Goal: Information Seeking & Learning: Learn about a topic

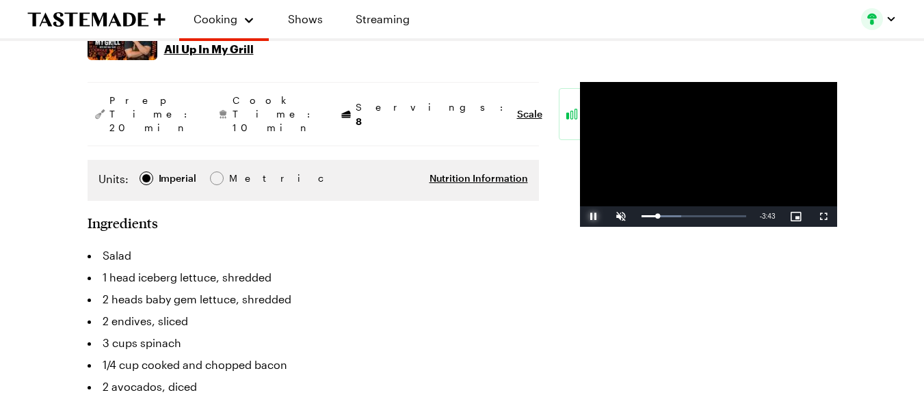
click at [580, 217] on span "Video Player" at bounding box center [593, 217] width 27 height 0
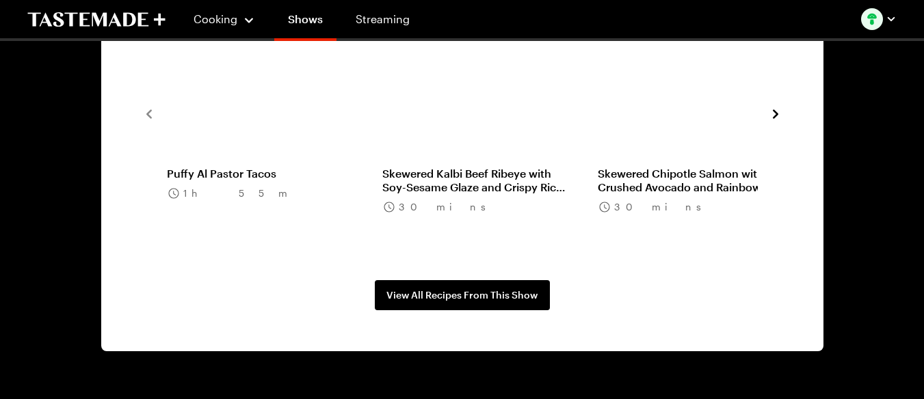
scroll to position [1322, 0]
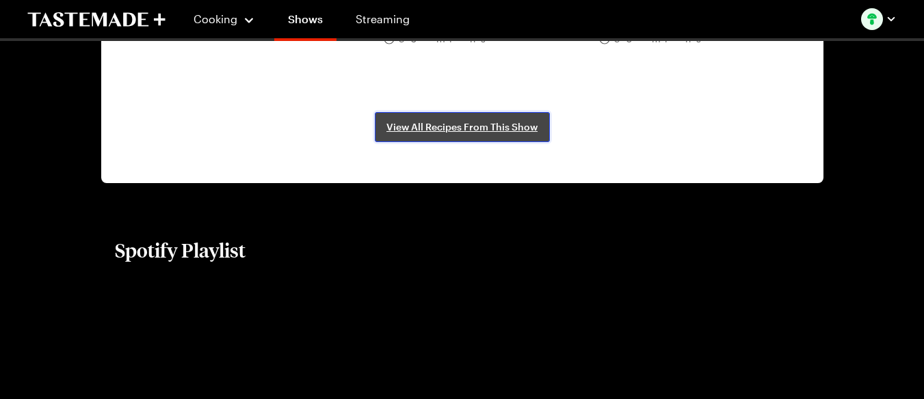
click at [473, 129] on span "View All Recipes From This Show" at bounding box center [461, 127] width 151 height 14
click at [445, 122] on span "View All Recipes From This Show" at bounding box center [461, 127] width 151 height 14
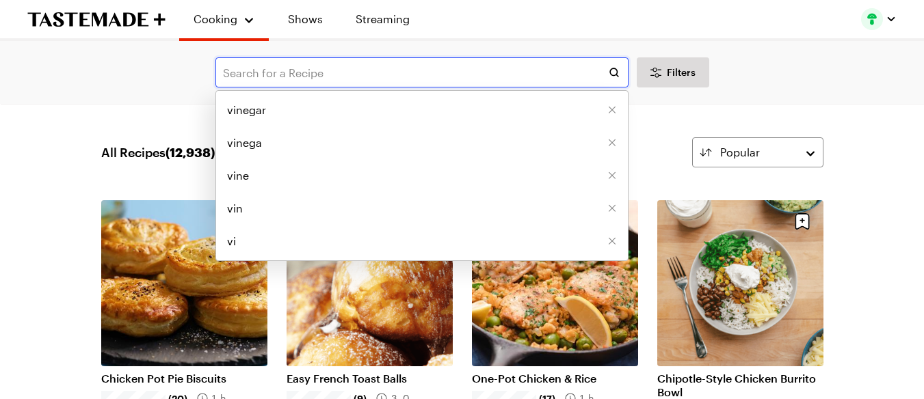
click at [256, 70] on input "text" at bounding box center [421, 72] width 413 height 30
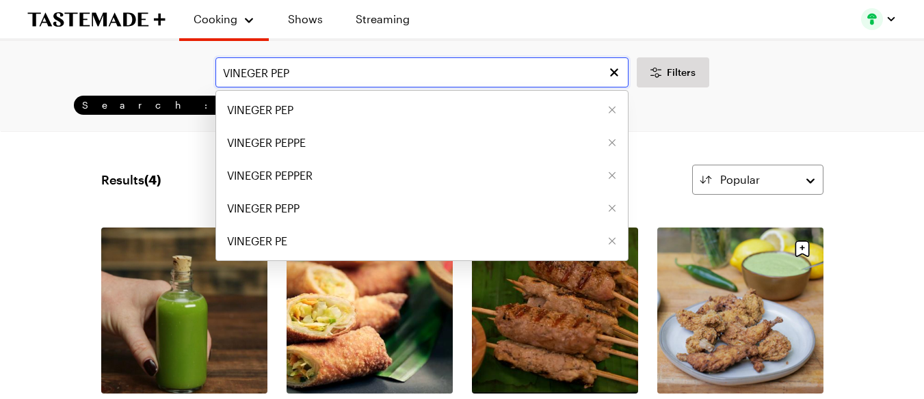
type input "VINEGER PEP"
click at [217, 399] on link "Green Chili Hot Sauce" at bounding box center [184, 406] width 166 height 14
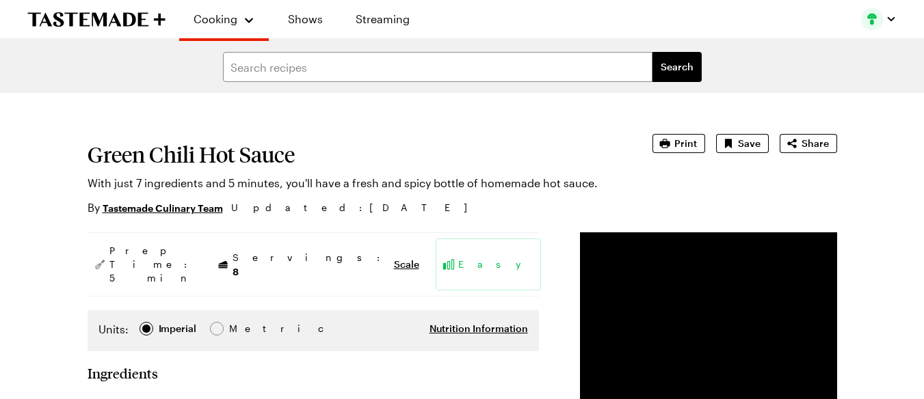
drag, startPoint x: 153, startPoint y: 16, endPoint x: 744, endPoint y: 207, distance: 621.1
click at [744, 207] on div "Green Chili Hot Sauce With just 7 ingredients and 5 minutes, you'll have a fres…" at bounding box center [463, 175] width 750 height 82
click at [741, 144] on span "Save" at bounding box center [749, 144] width 23 height 14
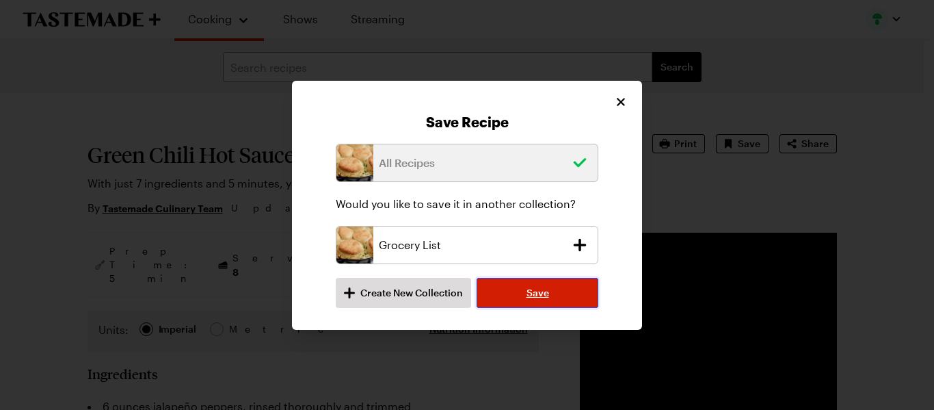
click at [524, 293] on button "Save" at bounding box center [538, 293] width 122 height 30
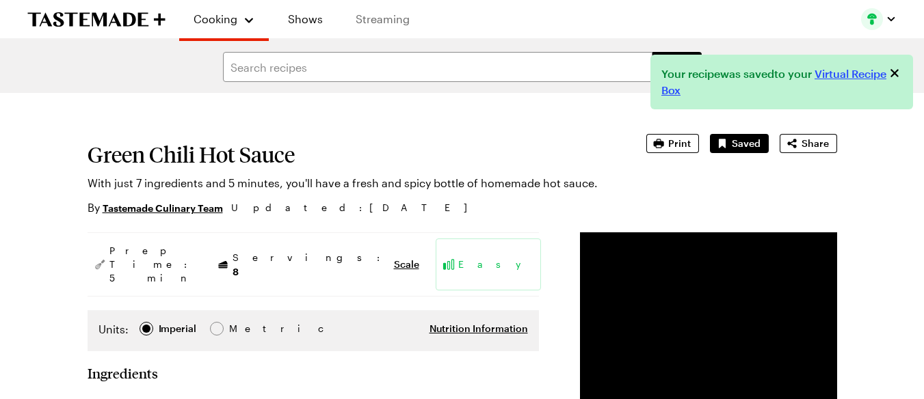
type textarea "x"
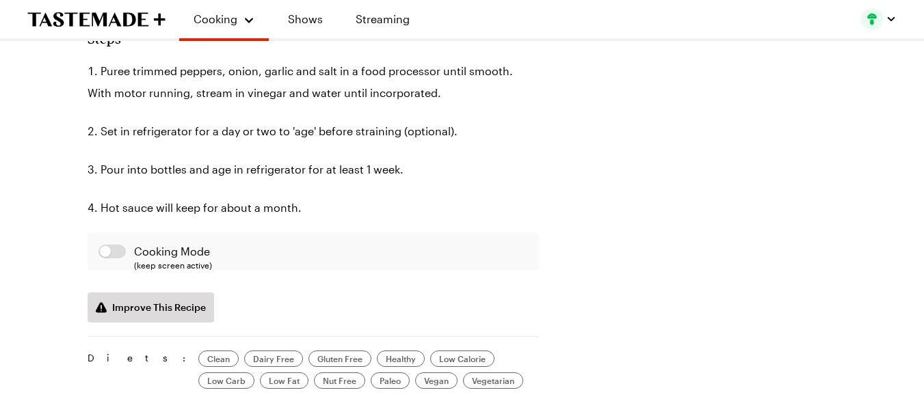
scroll to position [684, 0]
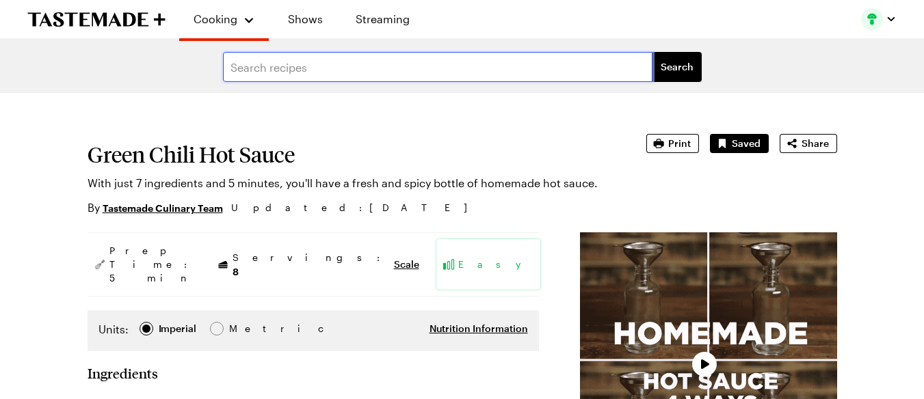
click at [236, 71] on input "text" at bounding box center [437, 67] width 429 height 30
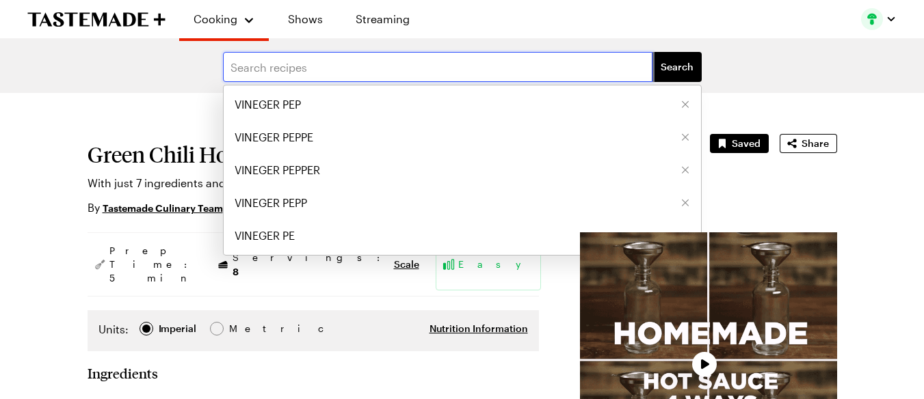
type textarea "x"
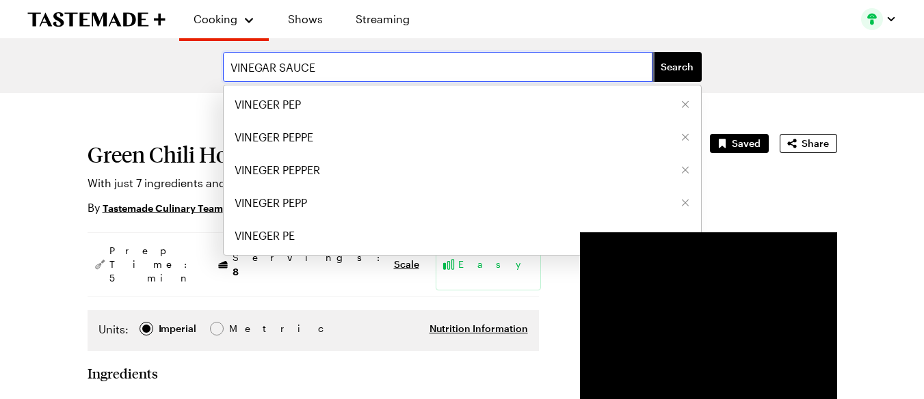
type input "VINEGAR SAUCE"
click at [652, 52] on button "Search" at bounding box center [676, 67] width 49 height 30
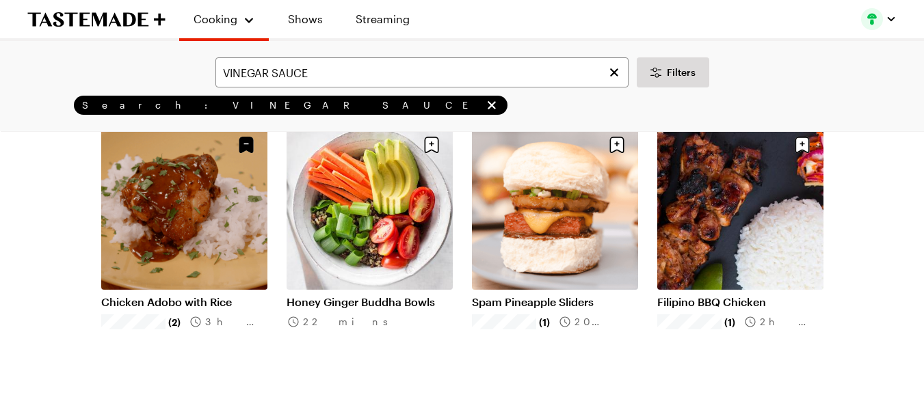
scroll to position [1505, 0]
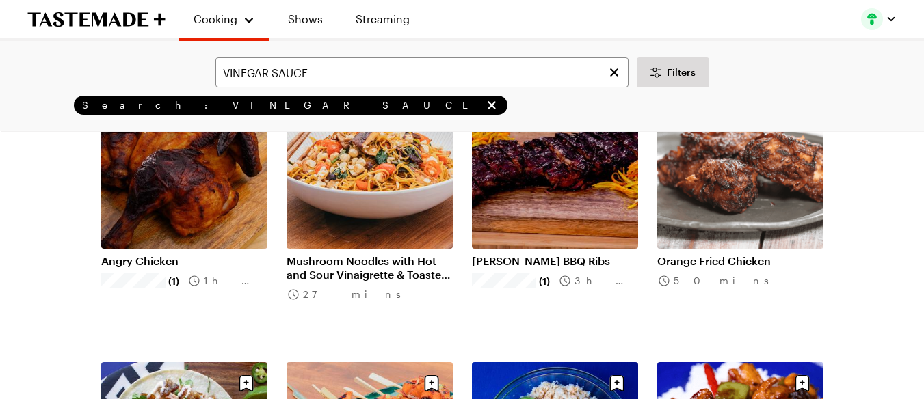
scroll to position [1824, 0]
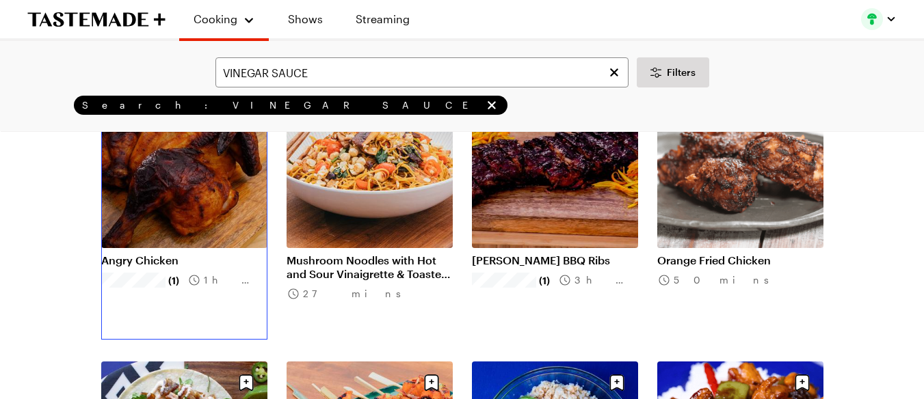
click at [224, 254] on link "Angry Chicken" at bounding box center [184, 261] width 166 height 14
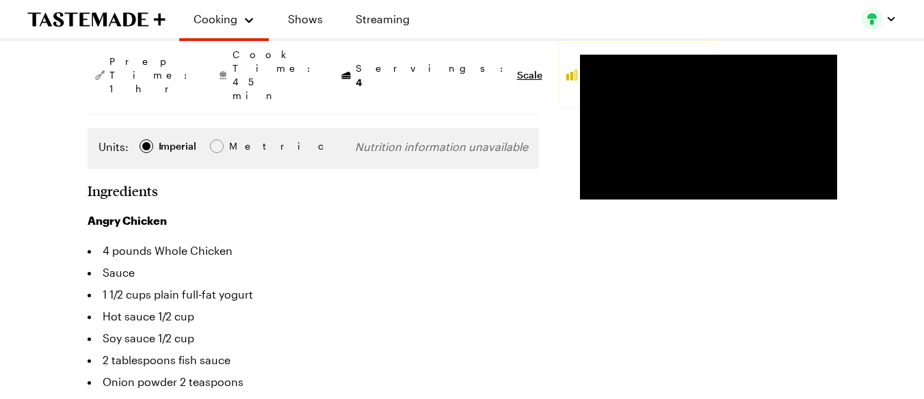
scroll to position [319, 0]
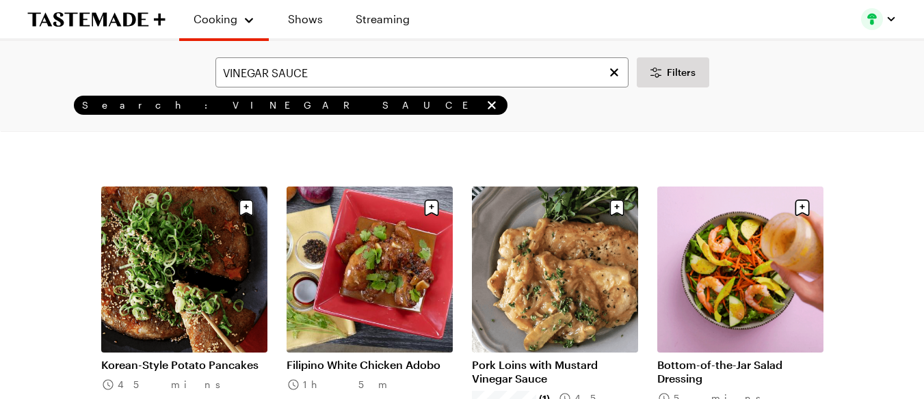
scroll to position [319, 0]
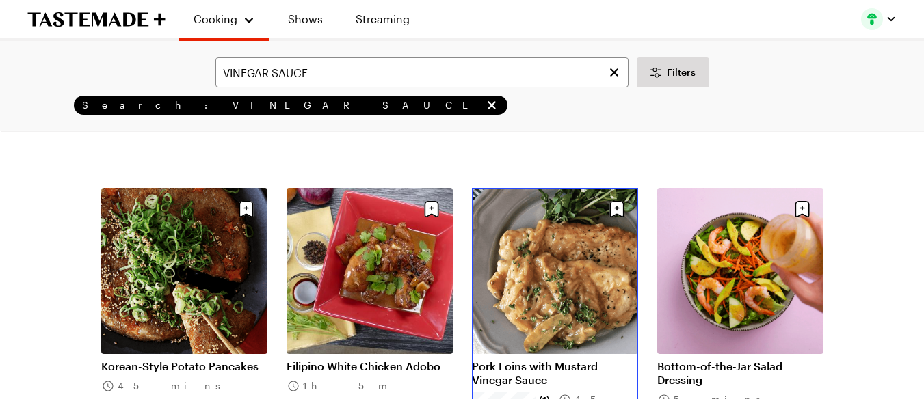
click at [522, 360] on link "Pork Loins with Mustard Vinegar Sauce" at bounding box center [555, 373] width 166 height 27
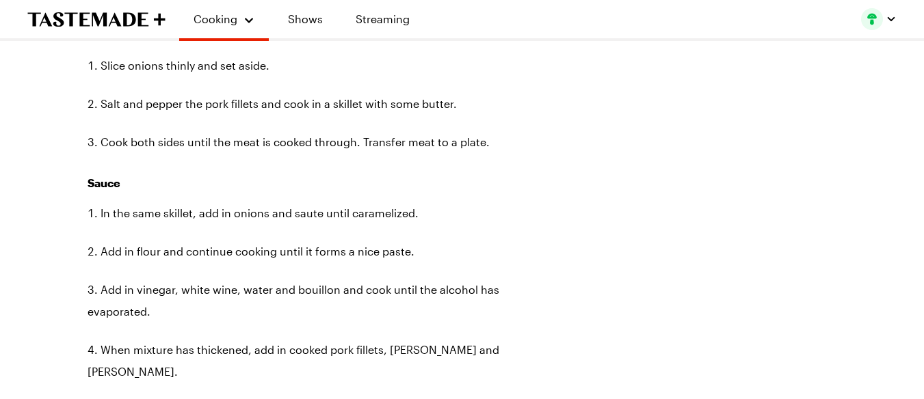
scroll to position [957, 0]
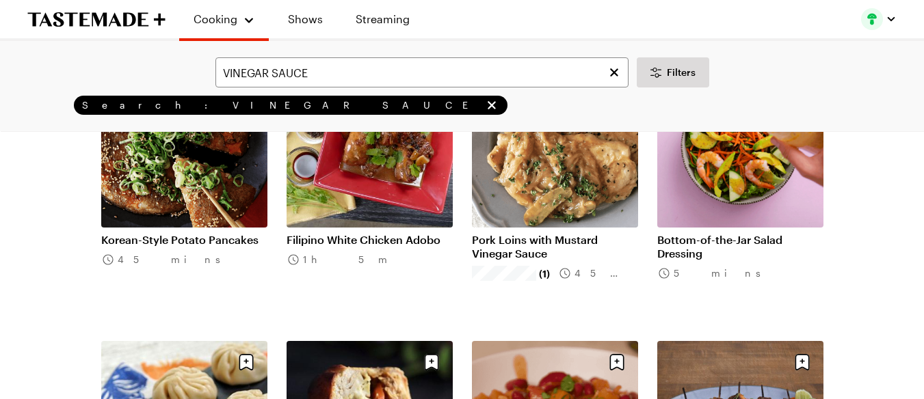
scroll to position [456, 0]
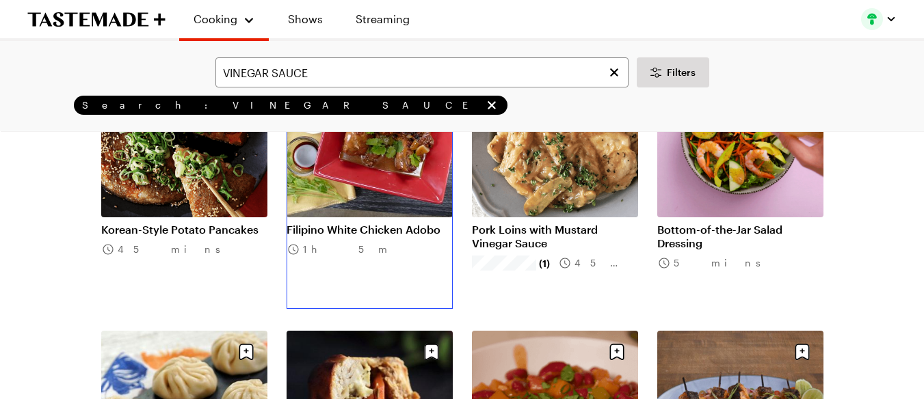
click at [334, 223] on link "Filipino White Chicken Adobo" at bounding box center [370, 230] width 166 height 14
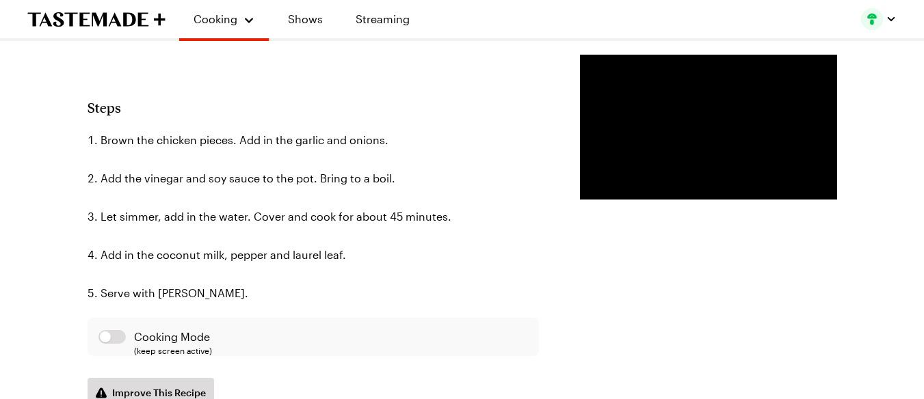
scroll to position [730, 0]
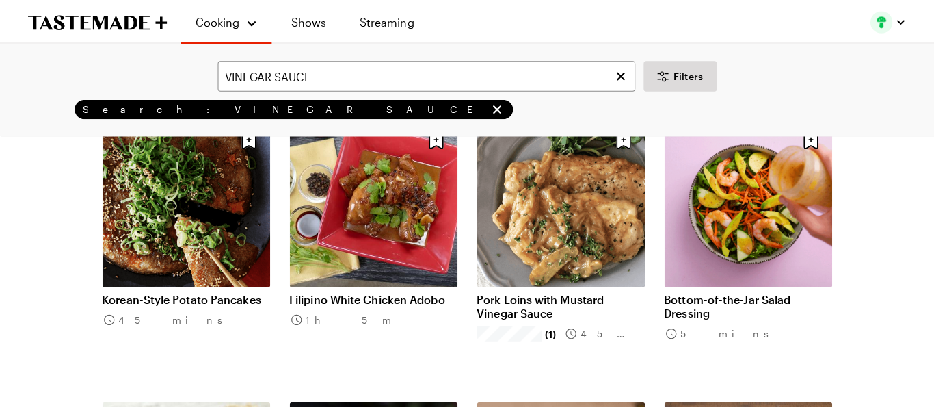
scroll to position [410, 0]
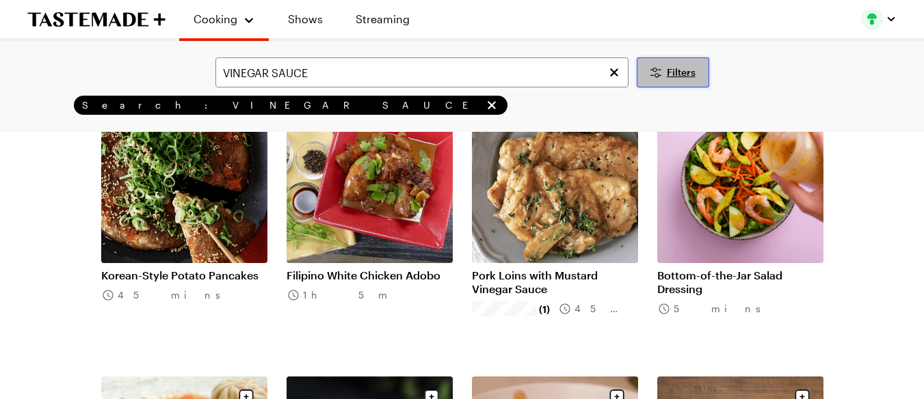
click at [687, 66] on span "Filters" at bounding box center [681, 73] width 29 height 14
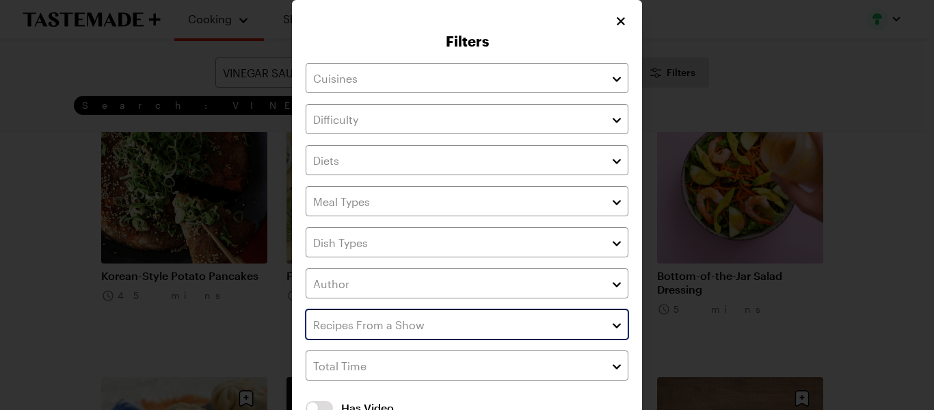
click at [486, 326] on input "text" at bounding box center [467, 324] width 323 height 30
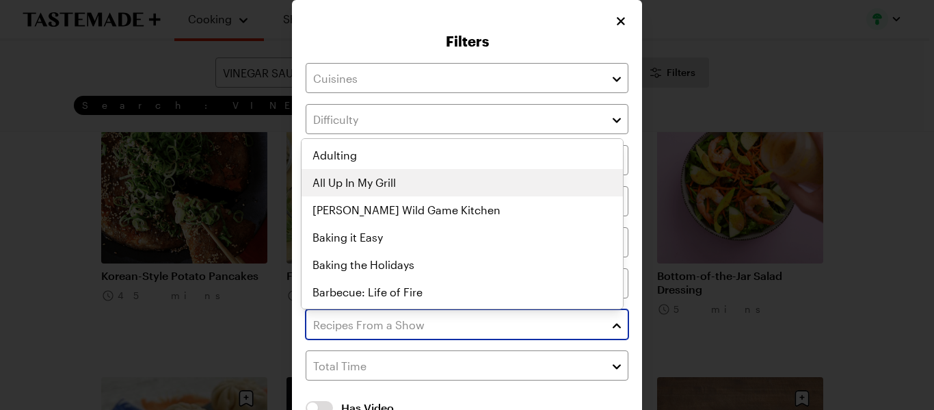
click at [453, 180] on div "Adulting All Up In My Grill Andrew Zimmern's Wild Game Kitchen Baking it Easy B…" at bounding box center [462, 224] width 321 height 164
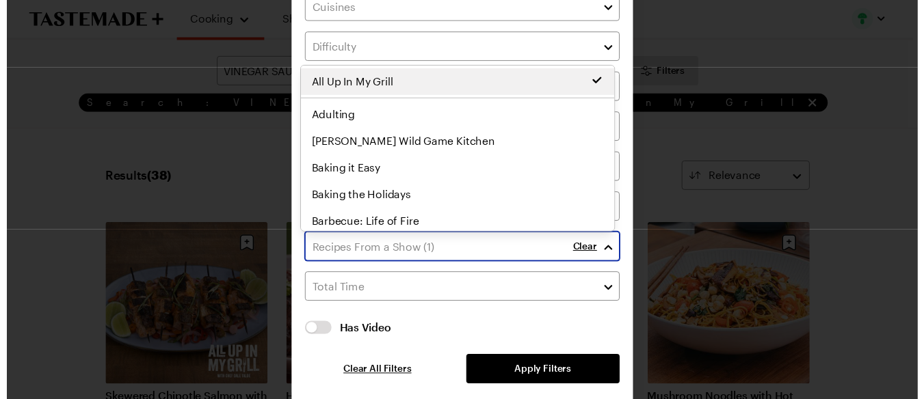
scroll to position [77, 0]
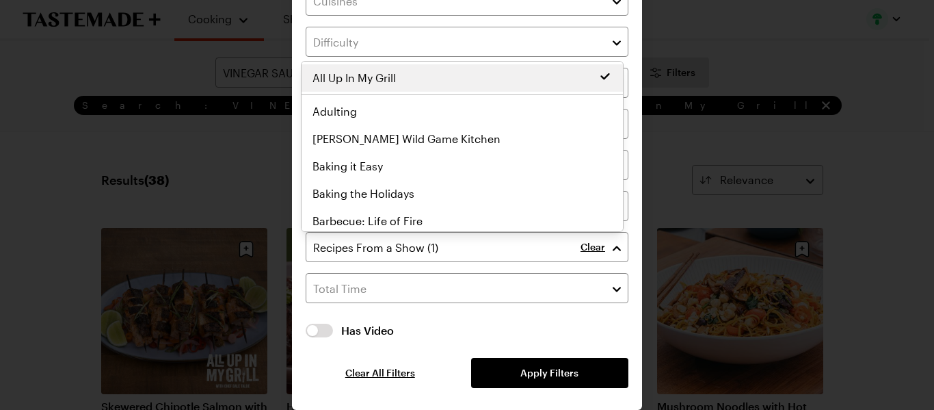
click at [577, 372] on div "Clear Has Video Has Video Clear All Filters Apply Filters" at bounding box center [467, 187] width 323 height 402
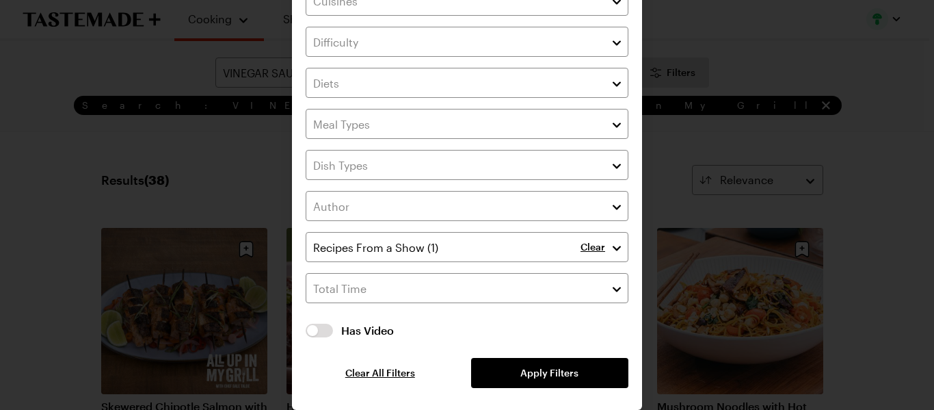
click at [463, 367] on div "Clear All Filters Apply Filters" at bounding box center [467, 373] width 323 height 30
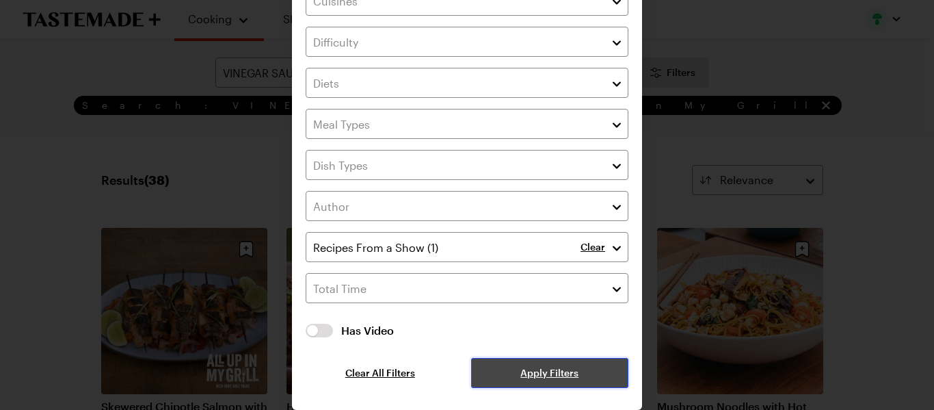
click at [487, 378] on button "Apply Filters" at bounding box center [549, 373] width 157 height 30
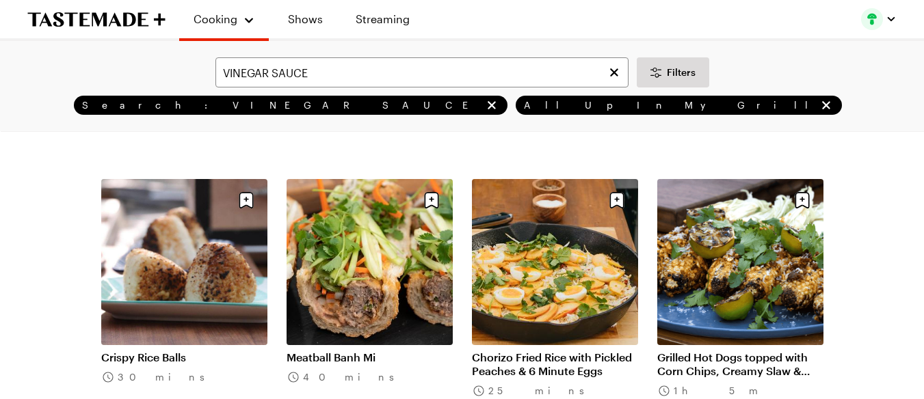
scroll to position [638, 0]
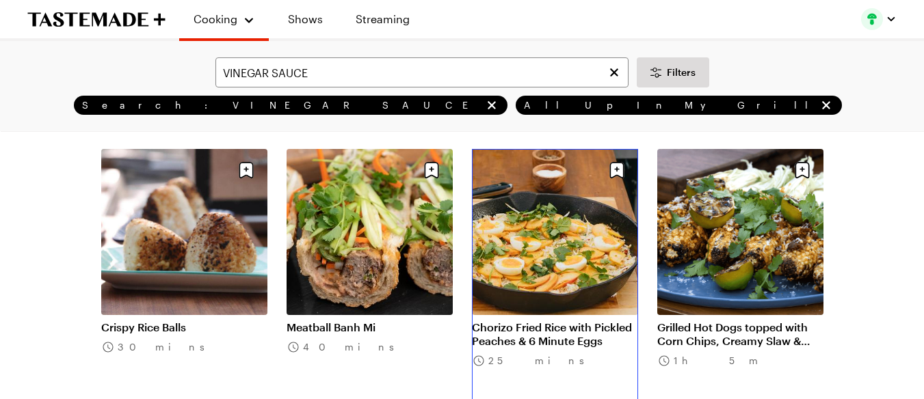
click at [566, 321] on link "Chorizo Fried Rice with Pickled Peaches & 6 Minute Eggs" at bounding box center [555, 334] width 166 height 27
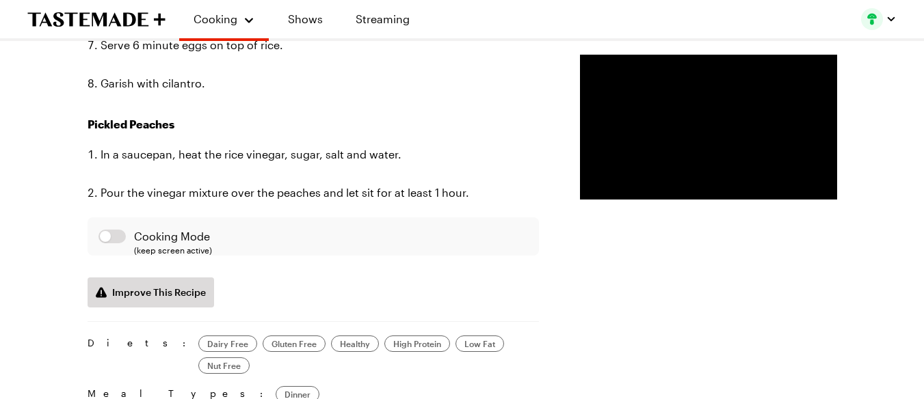
scroll to position [1459, 0]
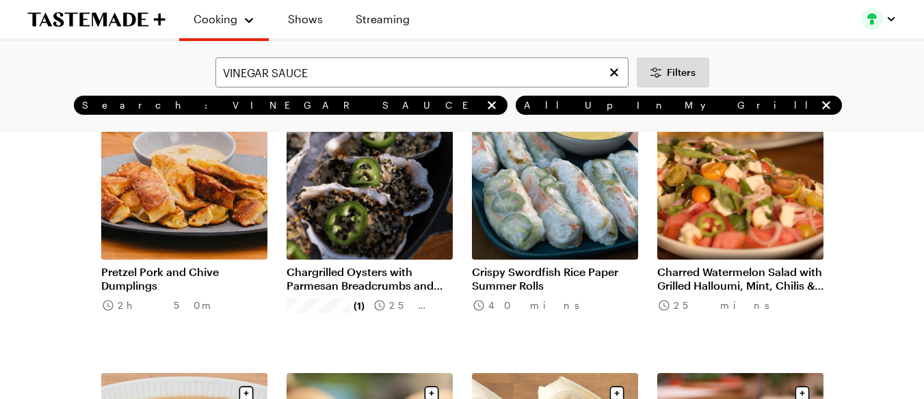
scroll to position [957, 0]
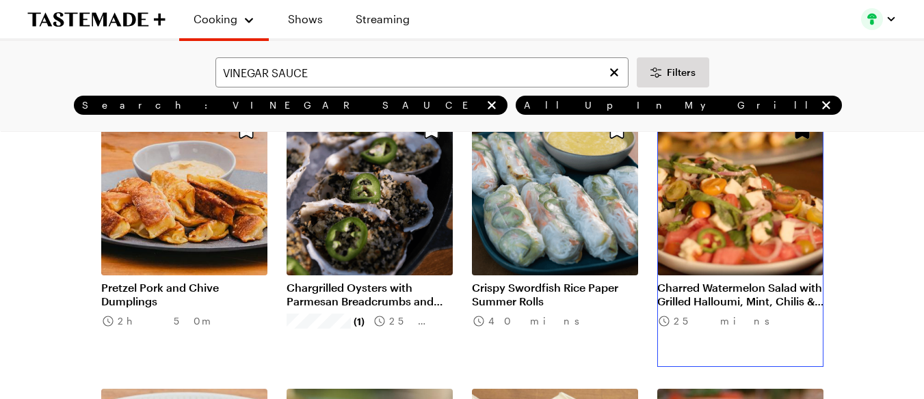
click at [715, 281] on link "Charred Watermelon Salad with Grilled Halloumi, Mint, Chilis & Lime" at bounding box center [740, 294] width 166 height 27
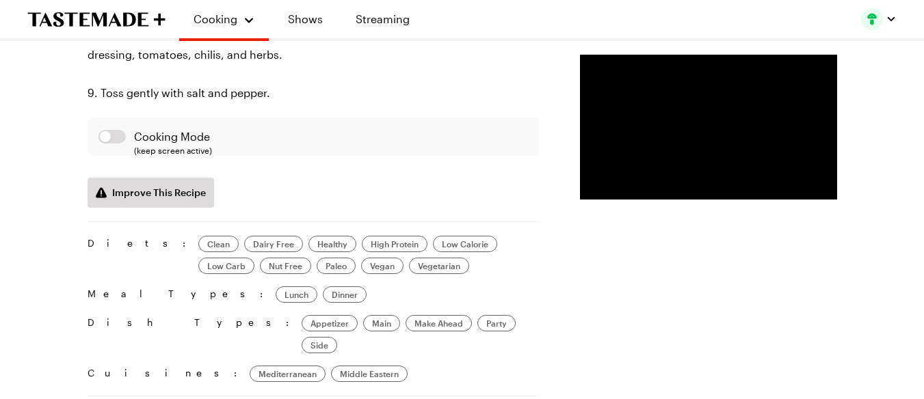
scroll to position [1277, 0]
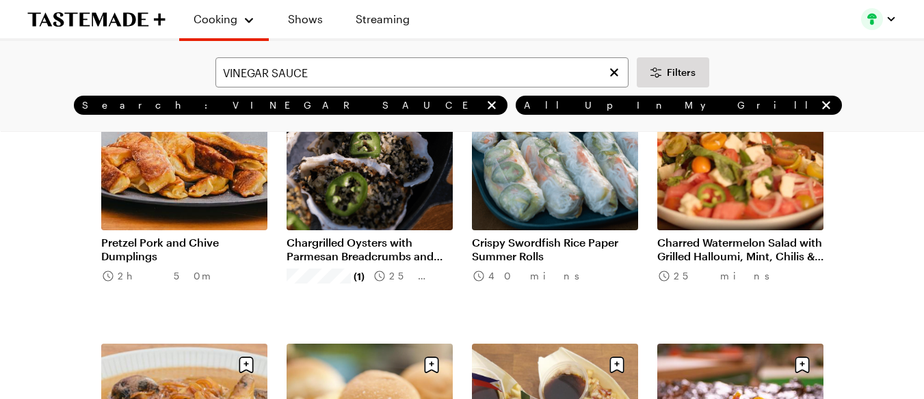
scroll to position [1231, 0]
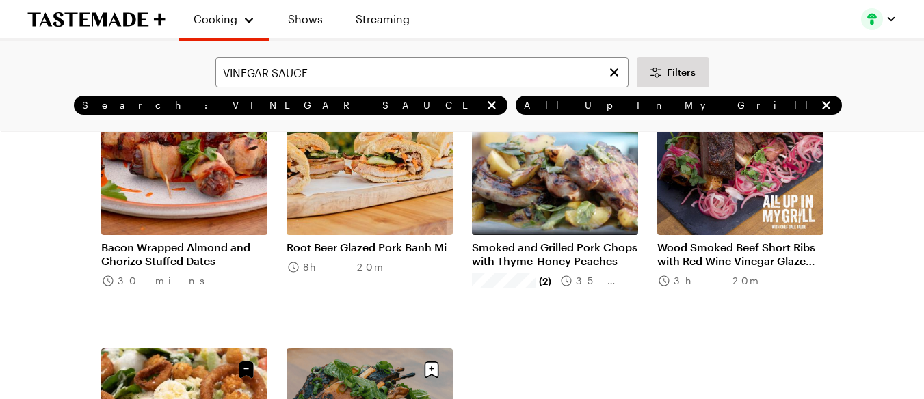
scroll to position [2416, 0]
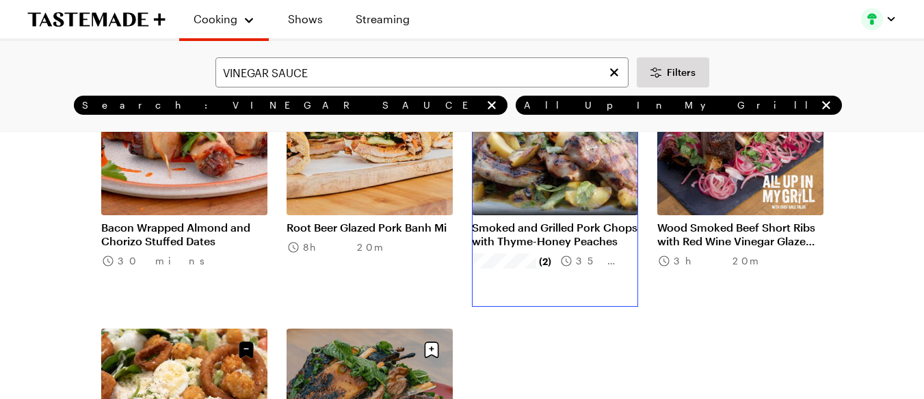
click at [529, 221] on link "Smoked and Grilled Pork Chops with Thyme-Honey Peaches" at bounding box center [555, 234] width 166 height 27
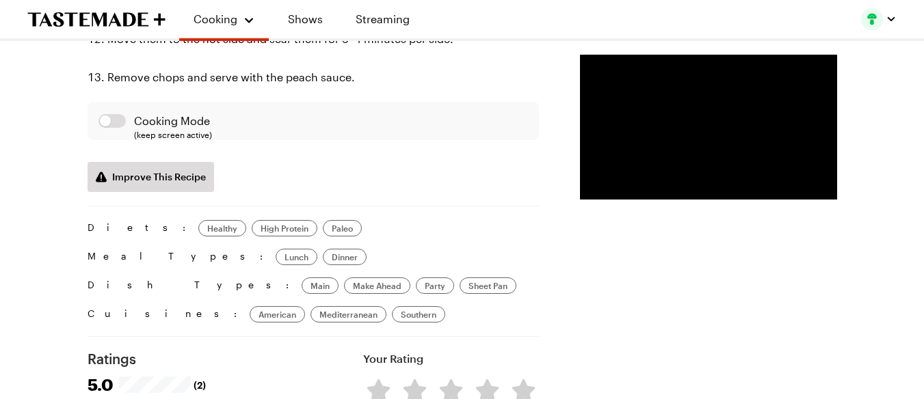
scroll to position [1505, 0]
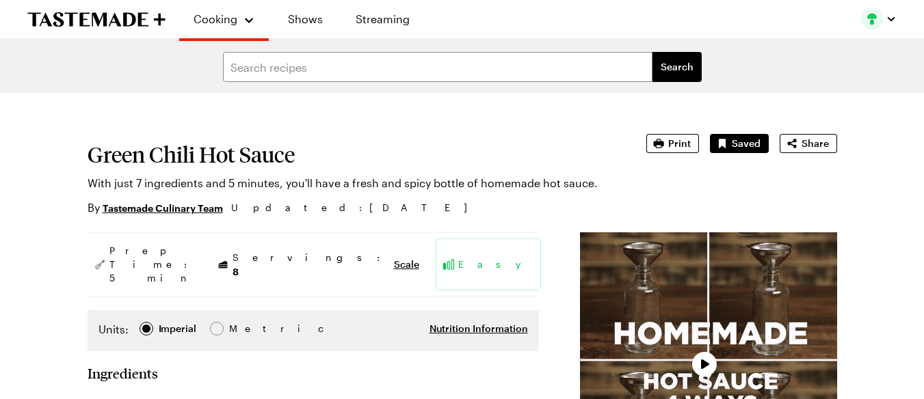
type textarea "x"
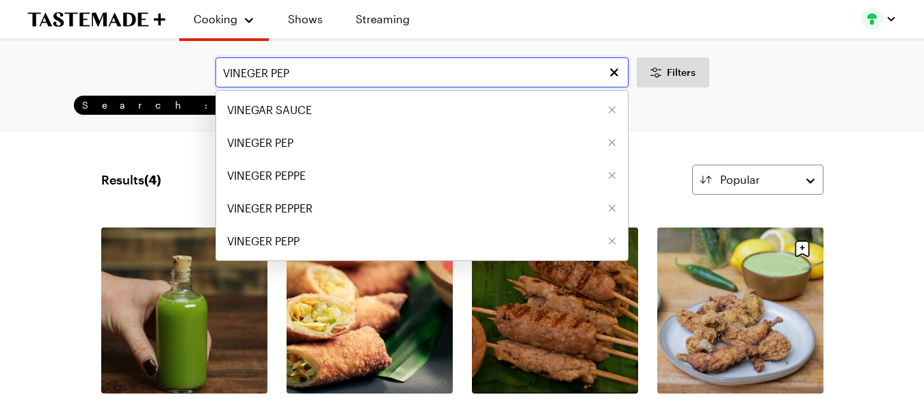
click at [332, 72] on input "VINEGER PEP" at bounding box center [421, 72] width 413 height 30
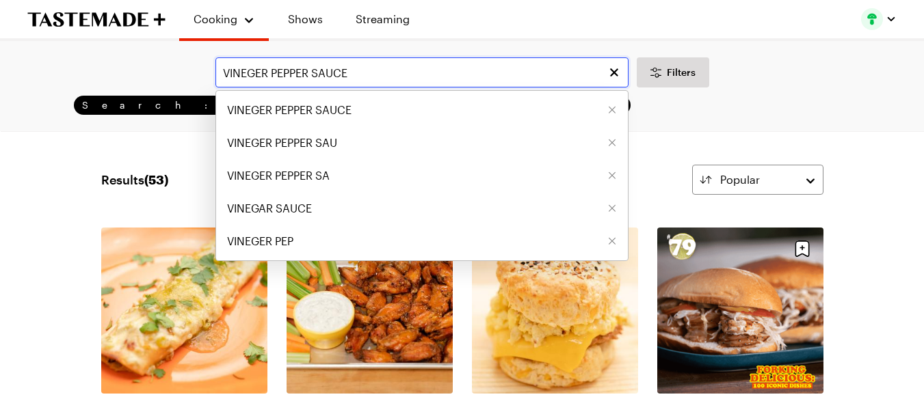
drag, startPoint x: 269, startPoint y: 72, endPoint x: 309, endPoint y: 77, distance: 39.9
click at [309, 77] on input "VINEGER PEPPER SAUCE" at bounding box center [421, 72] width 413 height 30
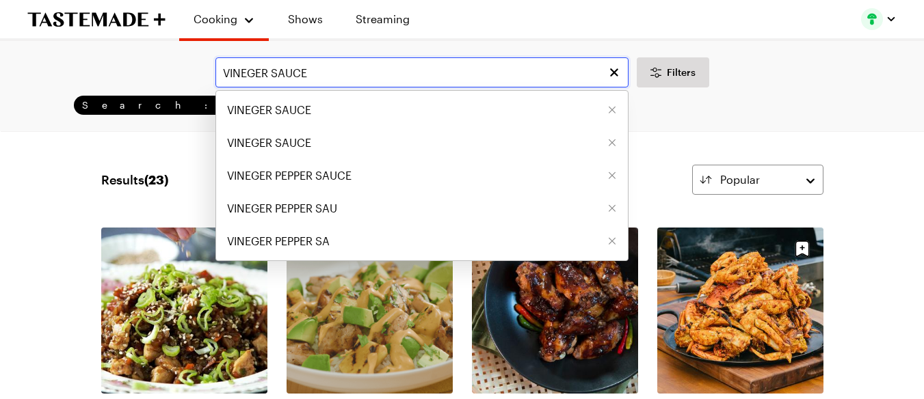
click at [271, 73] on input "VINEGER SAUCE" at bounding box center [421, 72] width 413 height 30
click at [280, 170] on span "VINEGER PEPPER SAUCE" at bounding box center [289, 176] width 124 height 16
type input "VINEGER PEPPER SAUCE"
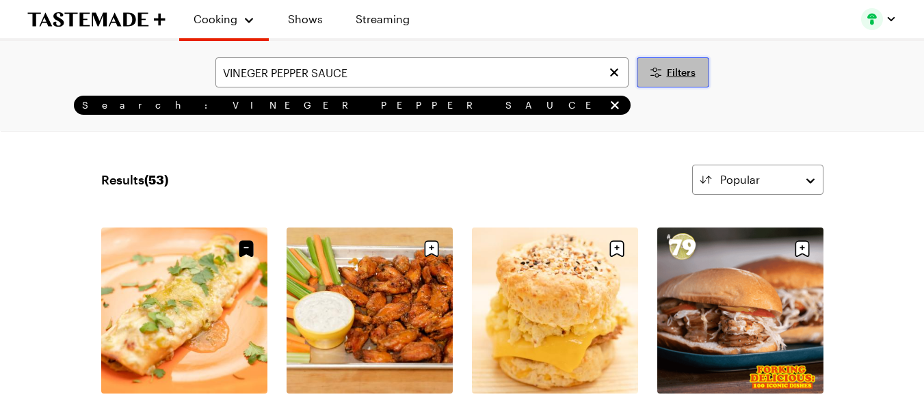
click at [676, 72] on span "Filters" at bounding box center [681, 73] width 29 height 14
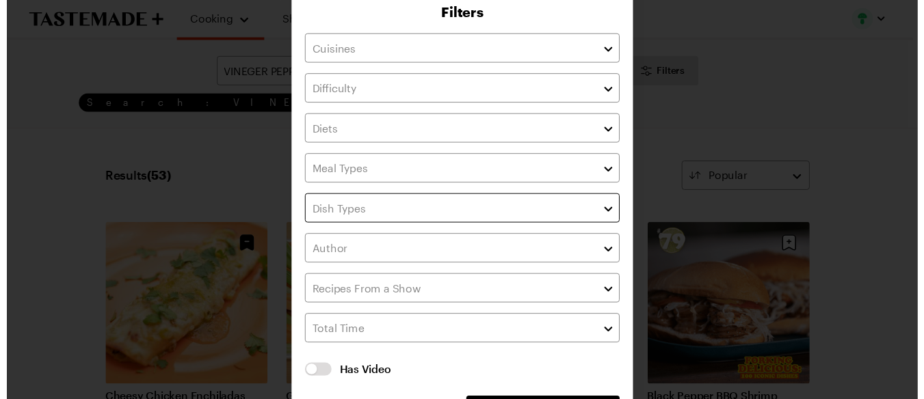
scroll to position [77, 0]
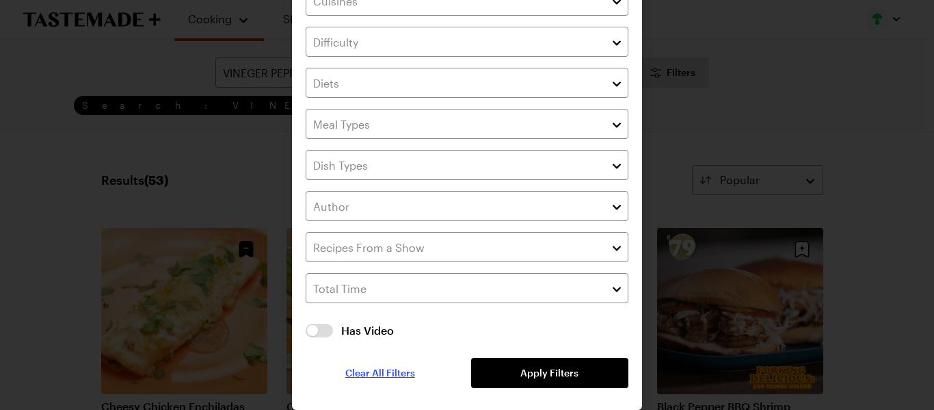
click at [369, 373] on span "Clear All Filters" at bounding box center [380, 373] width 70 height 14
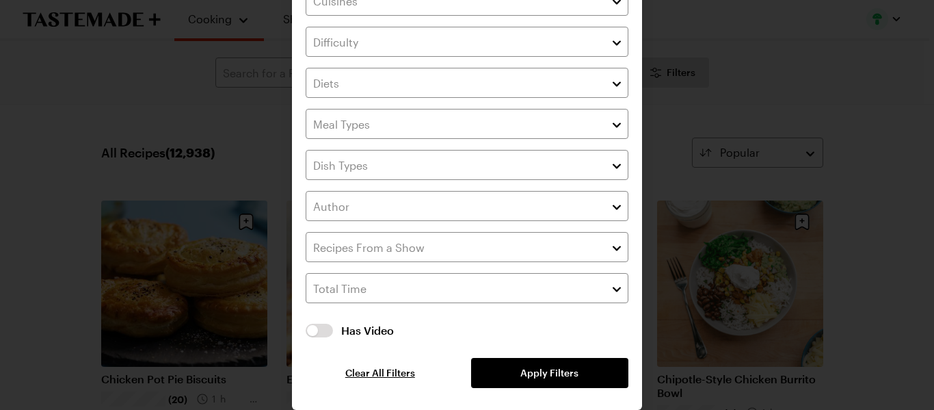
click at [2, 171] on div at bounding box center [467, 205] width 934 height 410
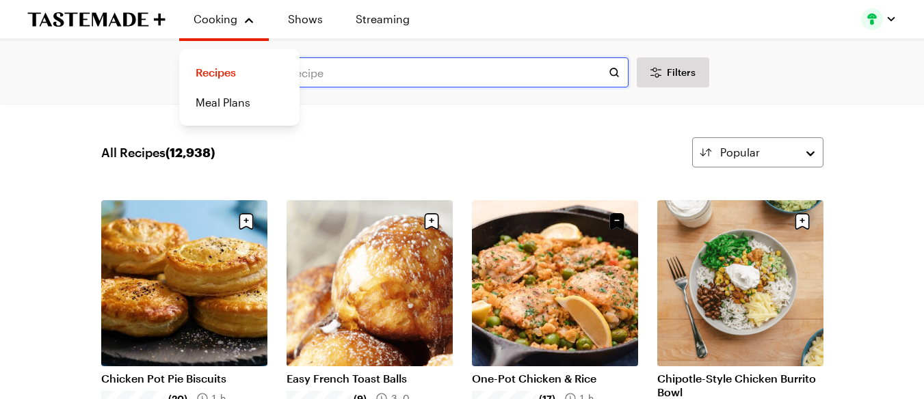
click at [343, 71] on input "text" at bounding box center [421, 72] width 413 height 30
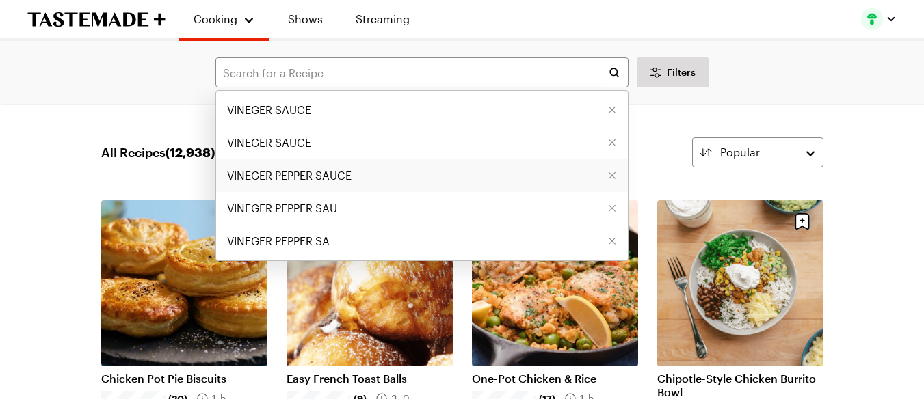
click at [330, 172] on span "VINEGER PEPPER SAUCE" at bounding box center [289, 176] width 124 height 16
type input "VINEGER PEPPER SAUCE"
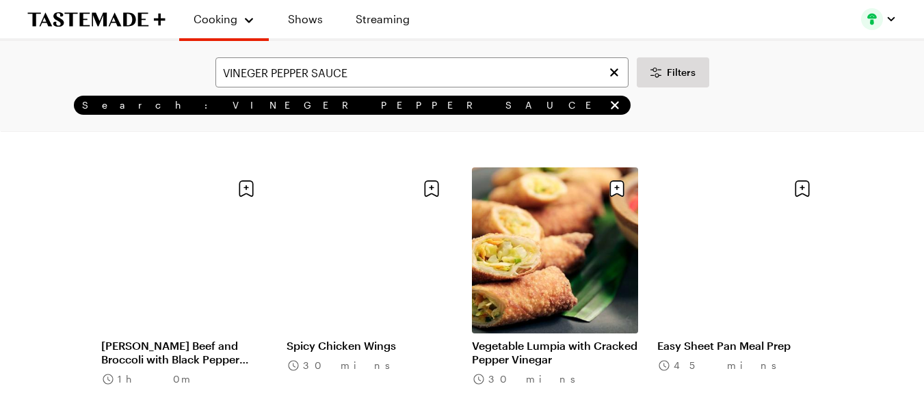
scroll to position [1687, 0]
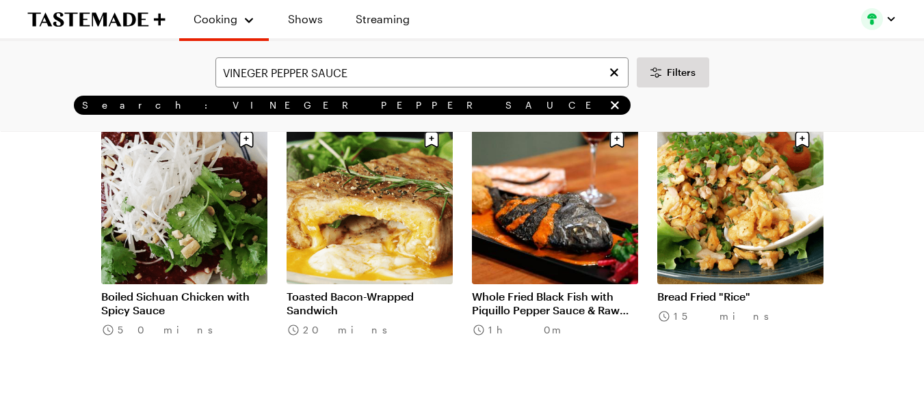
scroll to position [3192, 0]
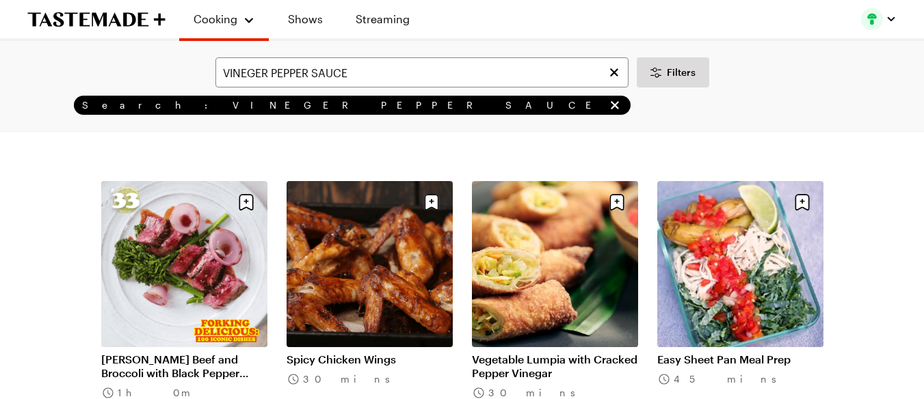
scroll to position [1459, 0]
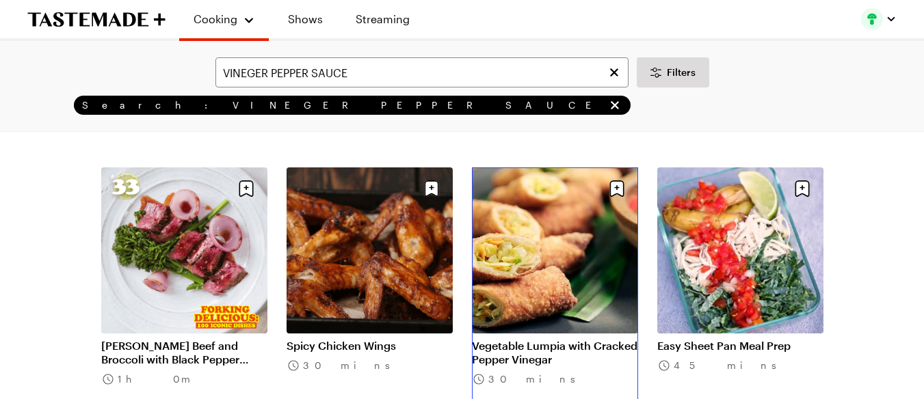
click at [509, 339] on link "Vegetable Lumpia with Cracked Pepper Vinegar" at bounding box center [555, 352] width 166 height 27
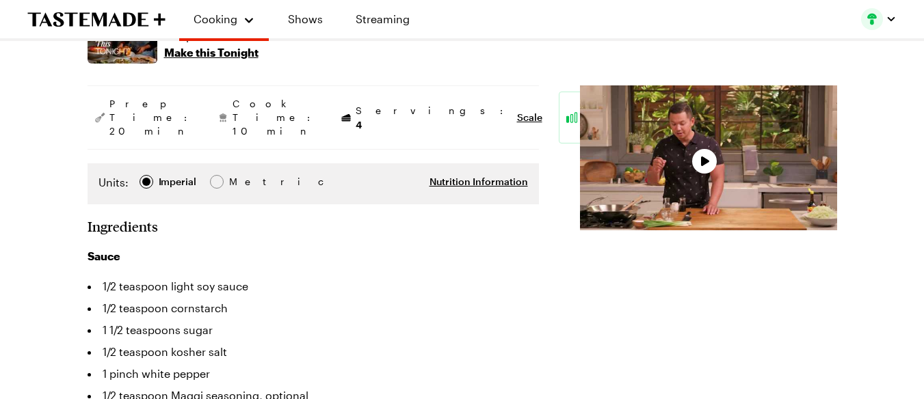
type textarea "x"
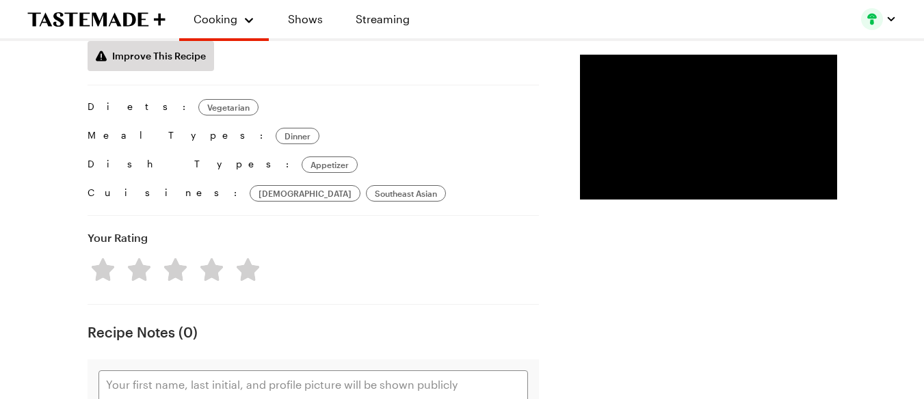
scroll to position [2188, 0]
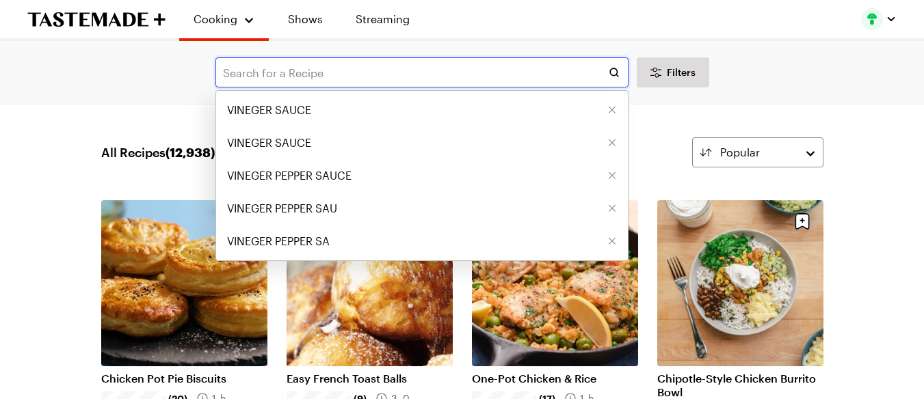
click at [328, 70] on input "text" at bounding box center [421, 72] width 413 height 30
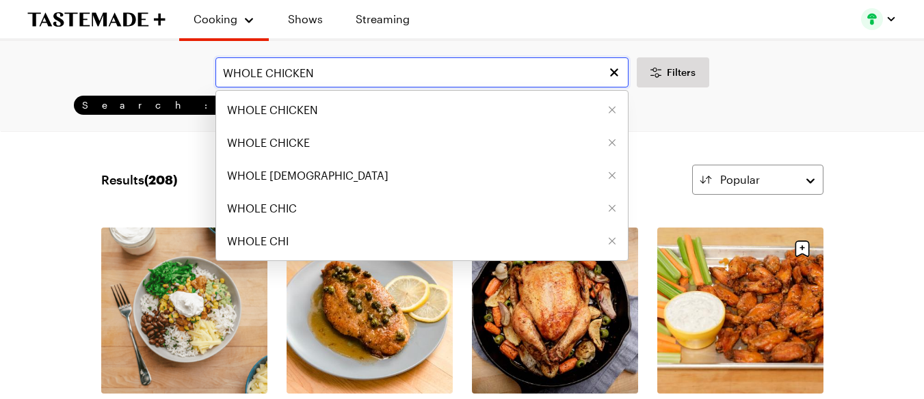
type input "WHOLE CHICKEN"
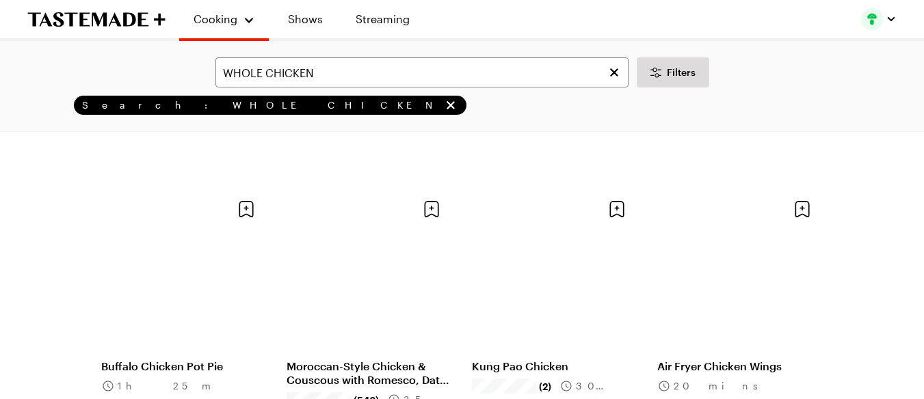
scroll to position [1185, 0]
